Goal: Information Seeking & Learning: Find specific fact

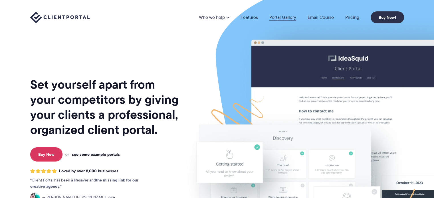
click at [292, 17] on link "Portal Gallery" at bounding box center [282, 17] width 27 height 5
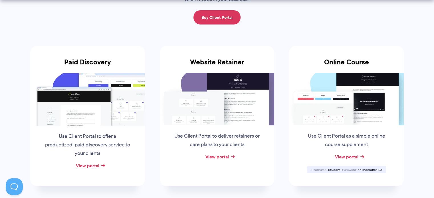
scroll to position [86, 0]
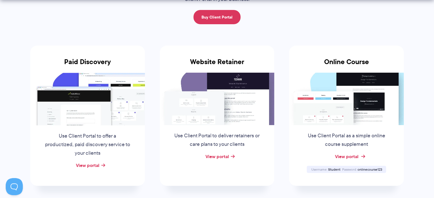
click at [347, 153] on div "View portal" at bounding box center [346, 156] width 115 height 9
click at [347, 154] on link "View portal" at bounding box center [345, 156] width 23 height 7
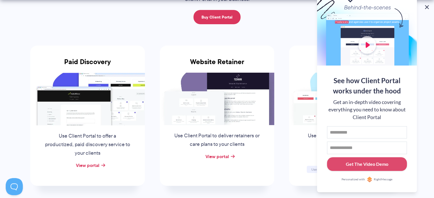
click at [428, 8] on button at bounding box center [426, 7] width 7 height 7
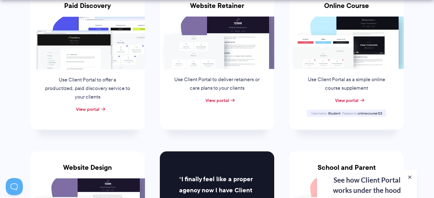
scroll to position [142, 0]
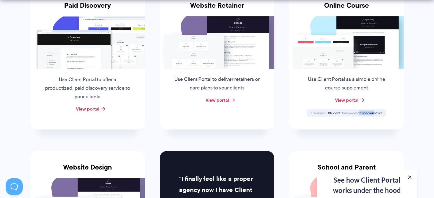
drag, startPoint x: 358, startPoint y: 112, endPoint x: 377, endPoint y: 111, distance: 19.4
click at [375, 111] on span "onlinecourse123" at bounding box center [369, 113] width 25 height 5
drag, startPoint x: 382, startPoint y: 111, endPoint x: 358, endPoint y: 114, distance: 24.9
click at [358, 114] on div "Username Student Password [SECURITY_DATA]" at bounding box center [345, 112] width 79 height 7
copy span "onlinecourse123"
